Goal: Find specific page/section: Find specific page/section

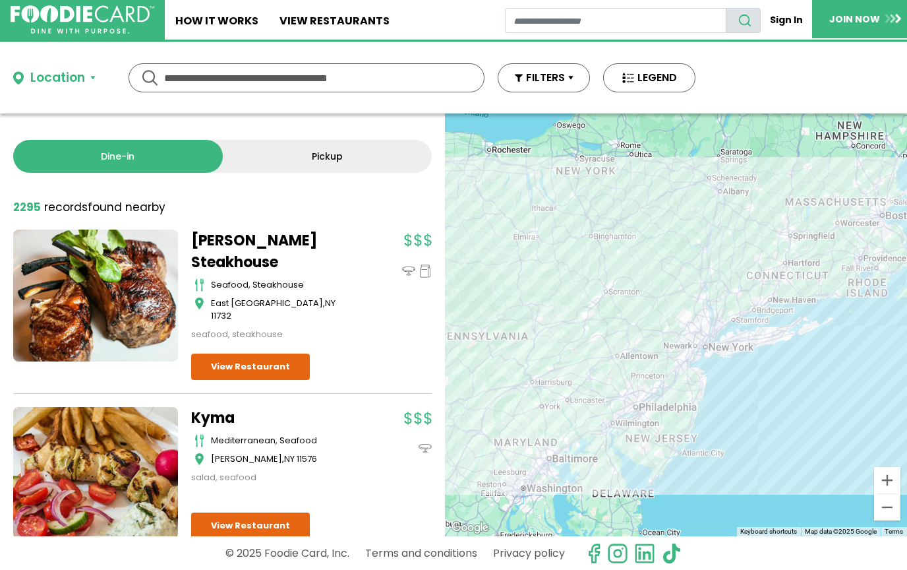
click at [36, 86] on div "Location" at bounding box center [57, 78] width 55 height 19
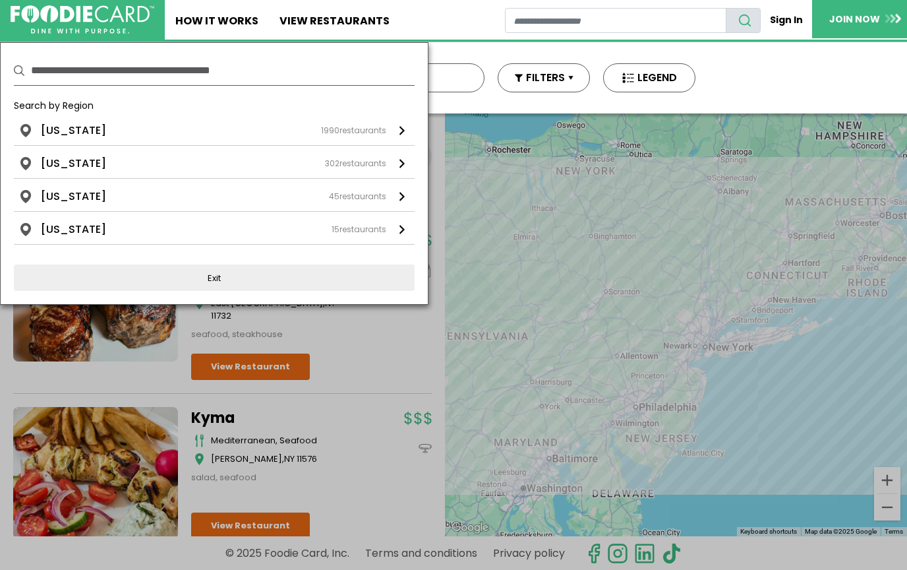
click at [64, 196] on li "[US_STATE]" at bounding box center [73, 197] width 65 height 16
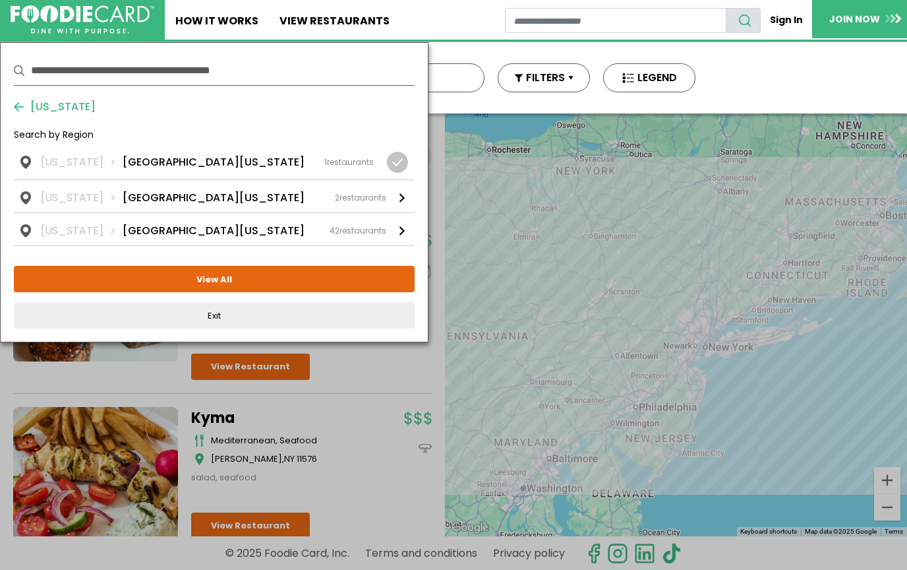
click at [61, 63] on input "text" at bounding box center [223, 70] width 384 height 29
type input "****"
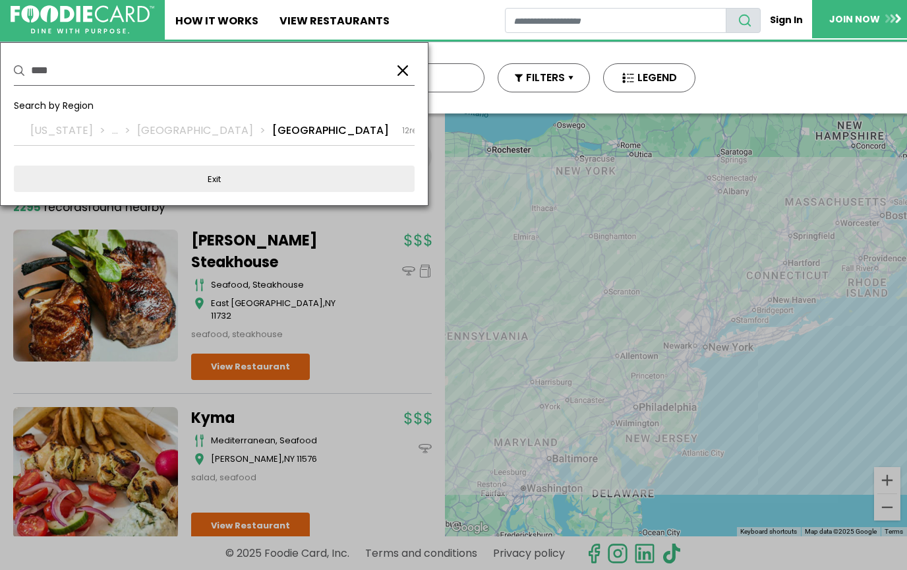
click at [146, 407] on div at bounding box center [453, 285] width 907 height 570
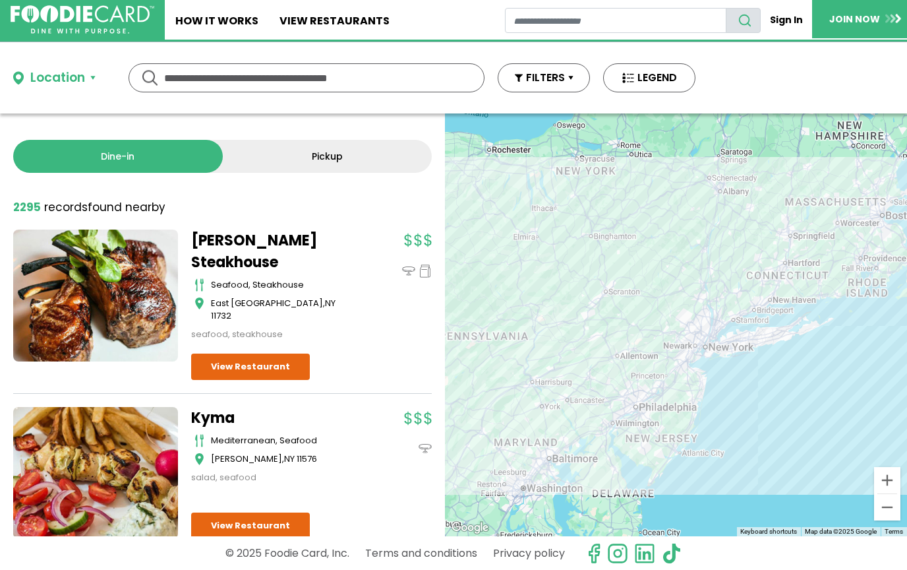
click at [189, 82] on input "text" at bounding box center [306, 78] width 285 height 28
click at [27, 82] on button "Location" at bounding box center [54, 78] width 82 height 19
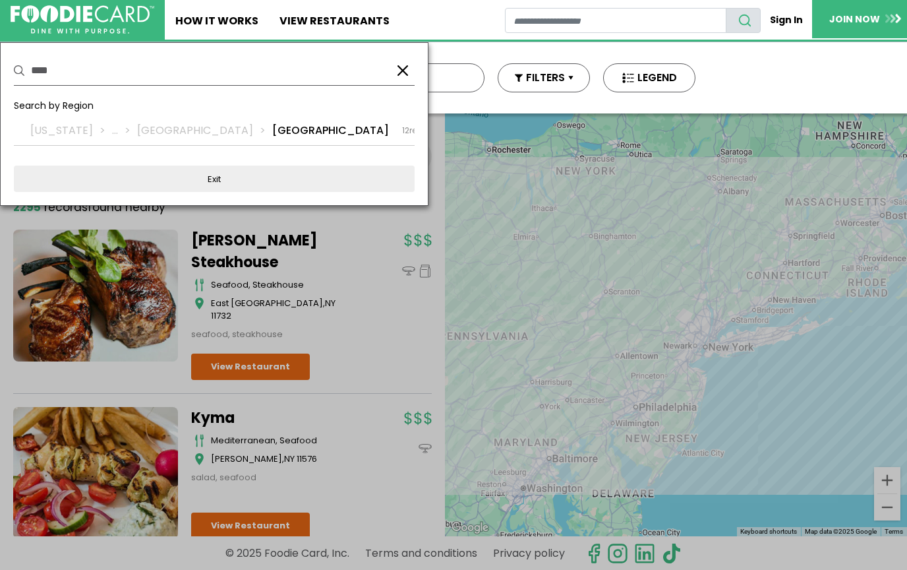
click at [272, 127] on li "[GEOGRAPHIC_DATA]" at bounding box center [330, 131] width 117 height 16
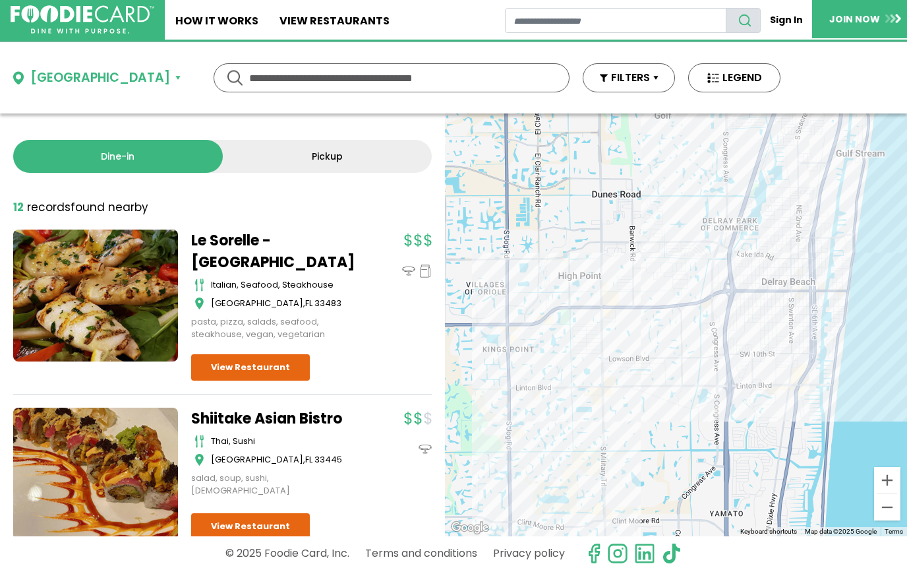
click at [249, 90] on input "text" at bounding box center [391, 78] width 285 height 28
type input "*"
click at [28, 78] on button "Delray Beach" at bounding box center [96, 78] width 167 height 19
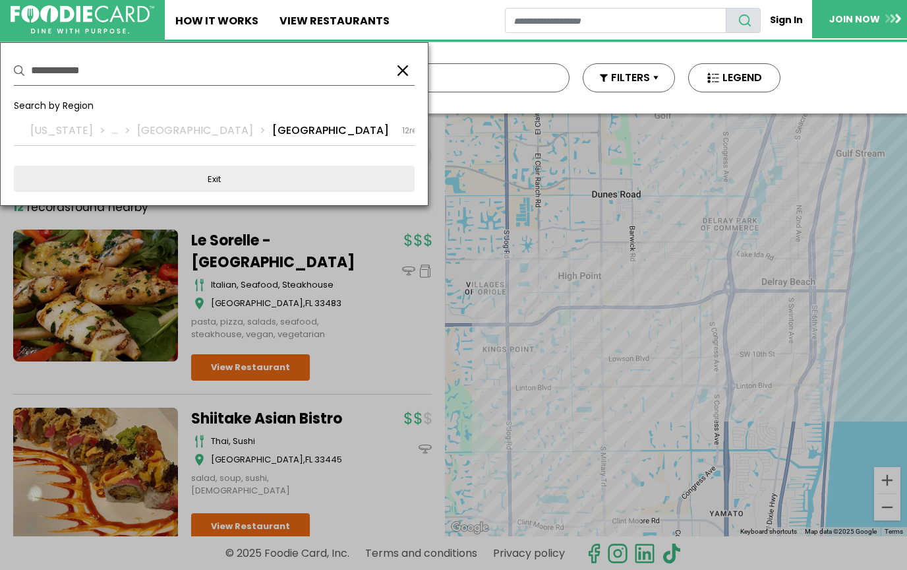
click at [401, 67] on button "button" at bounding box center [403, 71] width 16 height 16
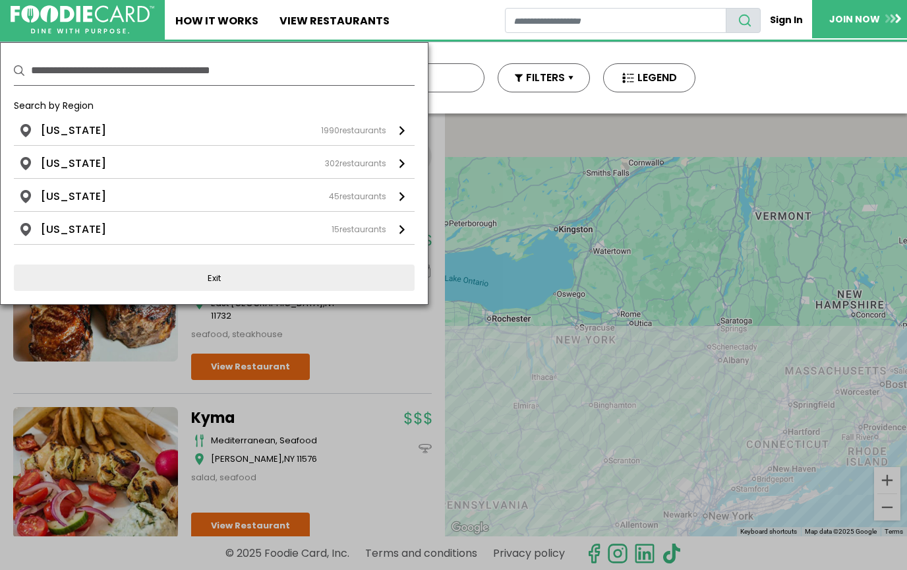
click at [68, 76] on input "text" at bounding box center [223, 70] width 384 height 29
type input "****"
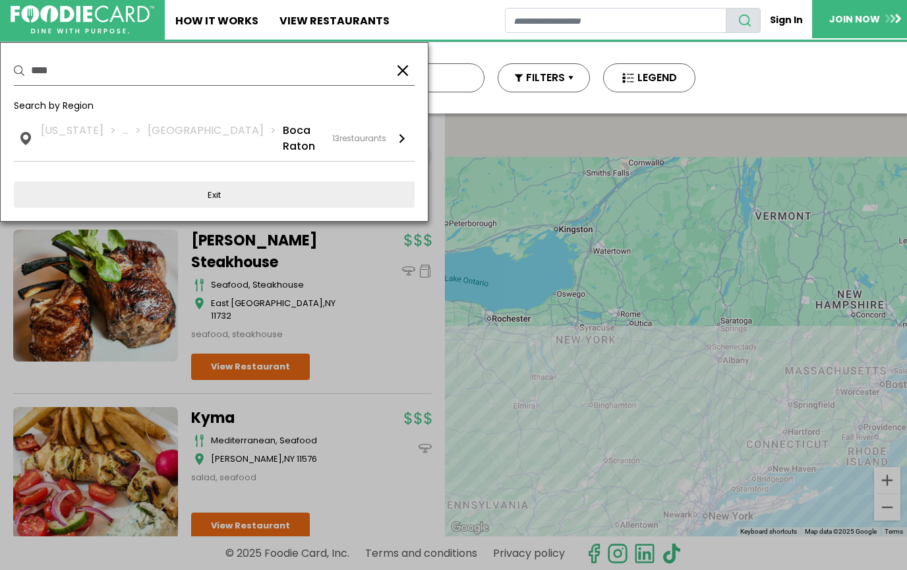
click at [283, 127] on li "Boca Raton" at bounding box center [301, 139] width 36 height 32
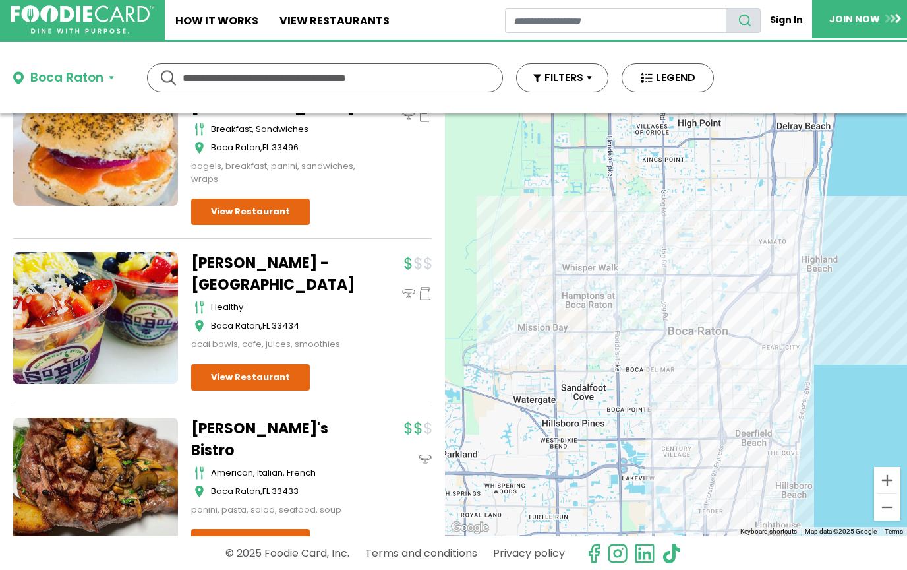
scroll to position [1653, 0]
